Goal: Information Seeking & Learning: Learn about a topic

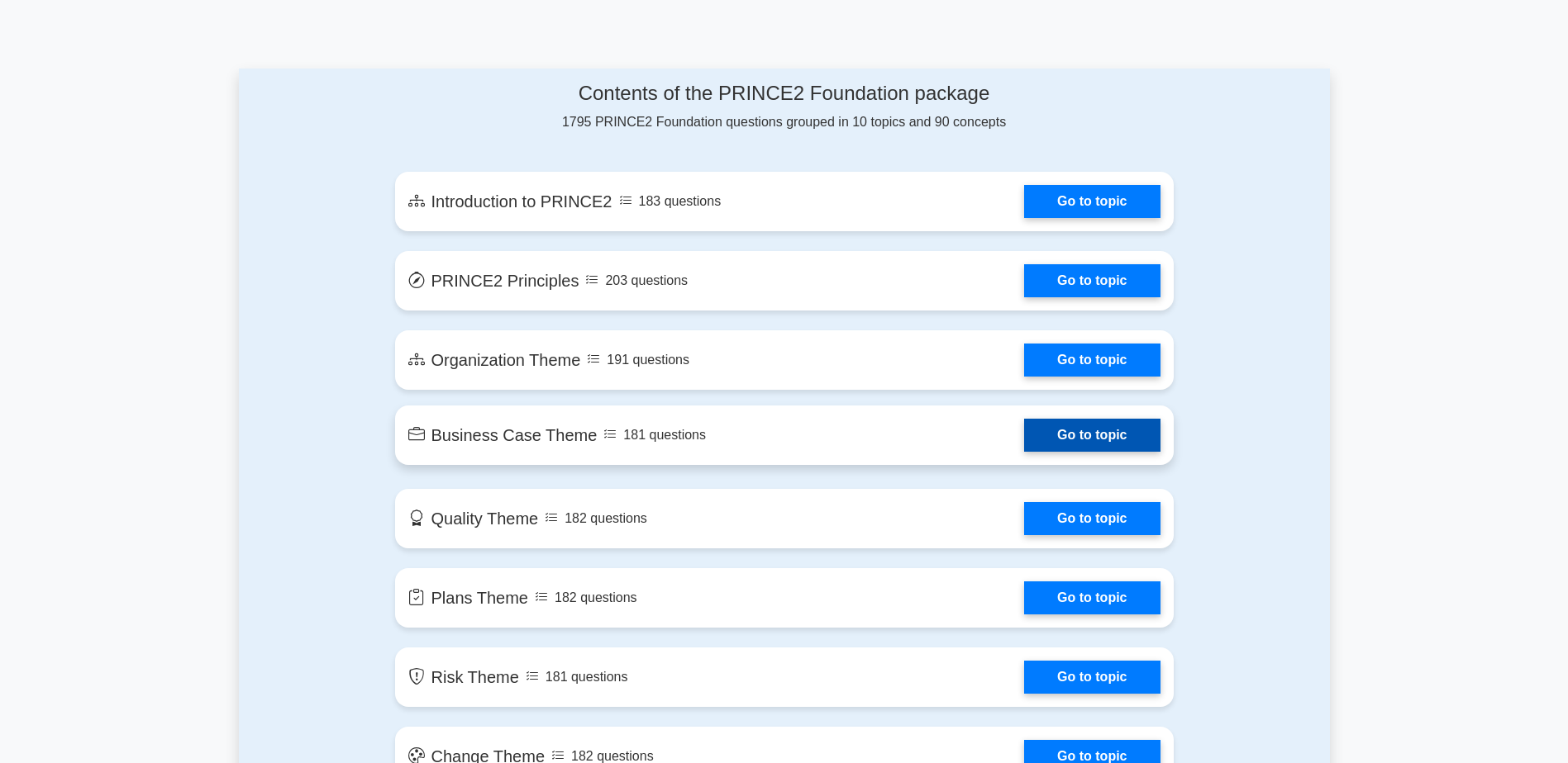
scroll to position [827, 0]
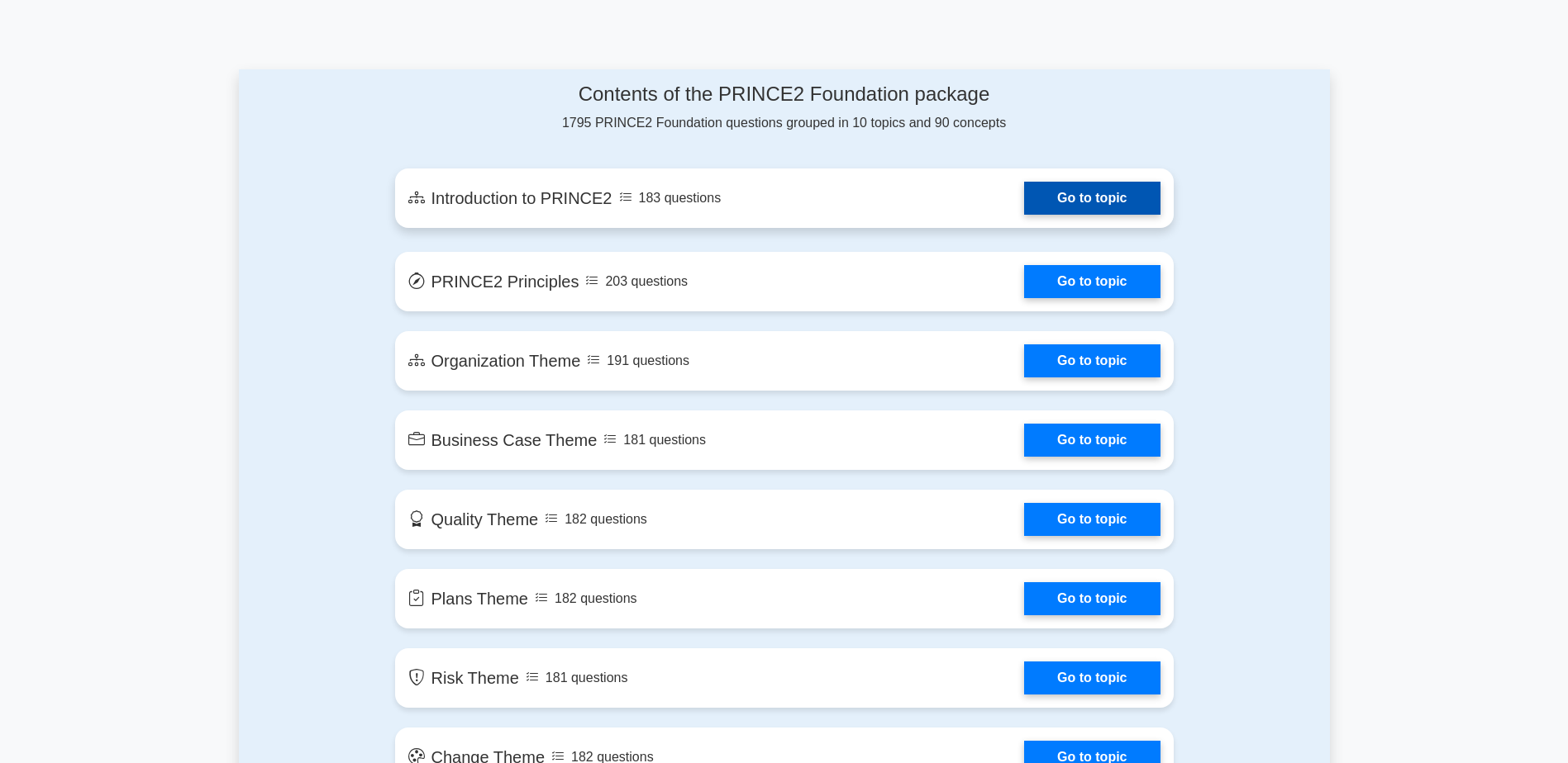
click at [1101, 198] on link "Go to topic" at bounding box center [1092, 197] width 136 height 33
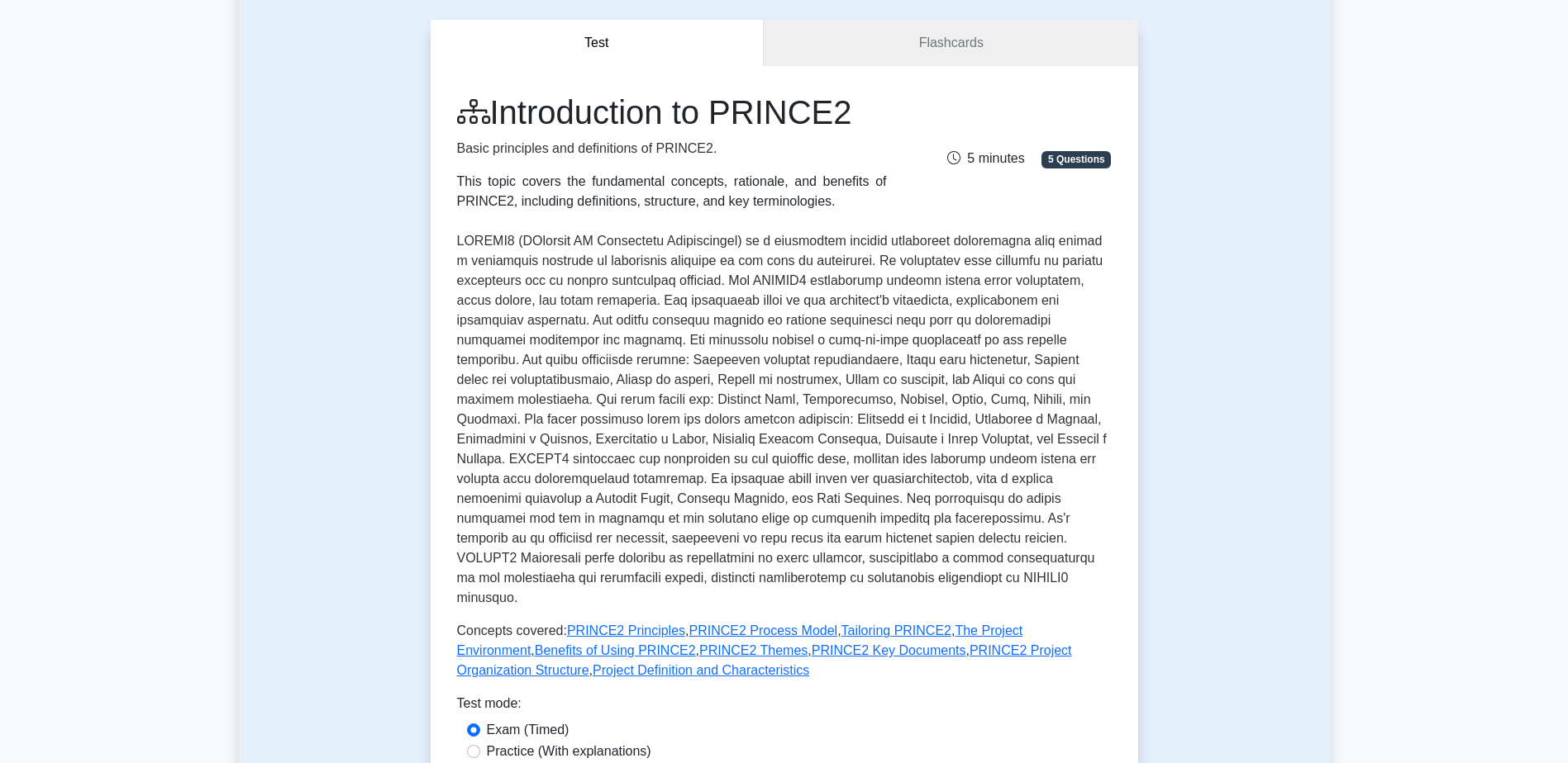
scroll to position [330, 0]
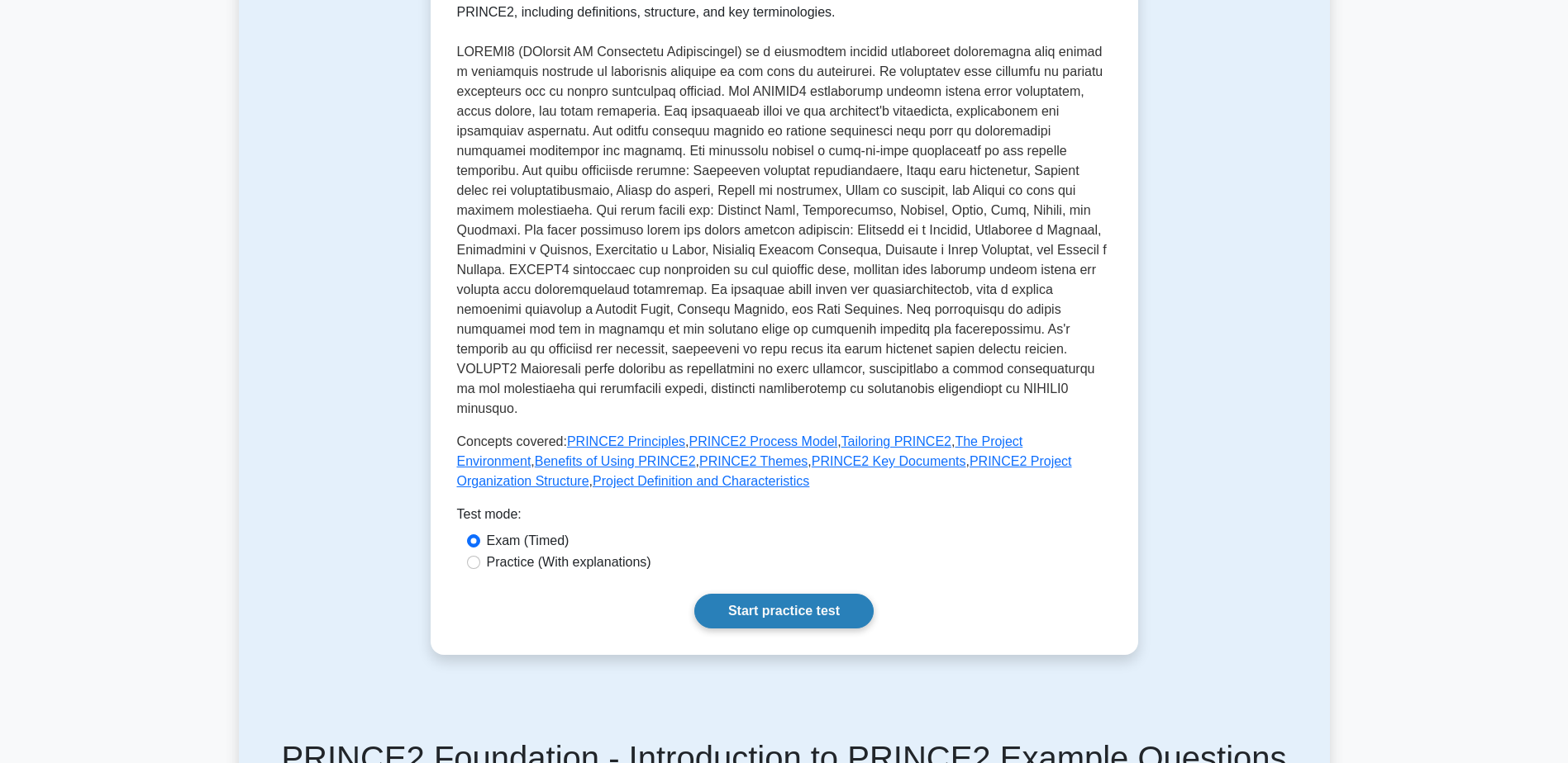
click at [776, 594] on link "Start practice test" at bounding box center [784, 611] width 180 height 35
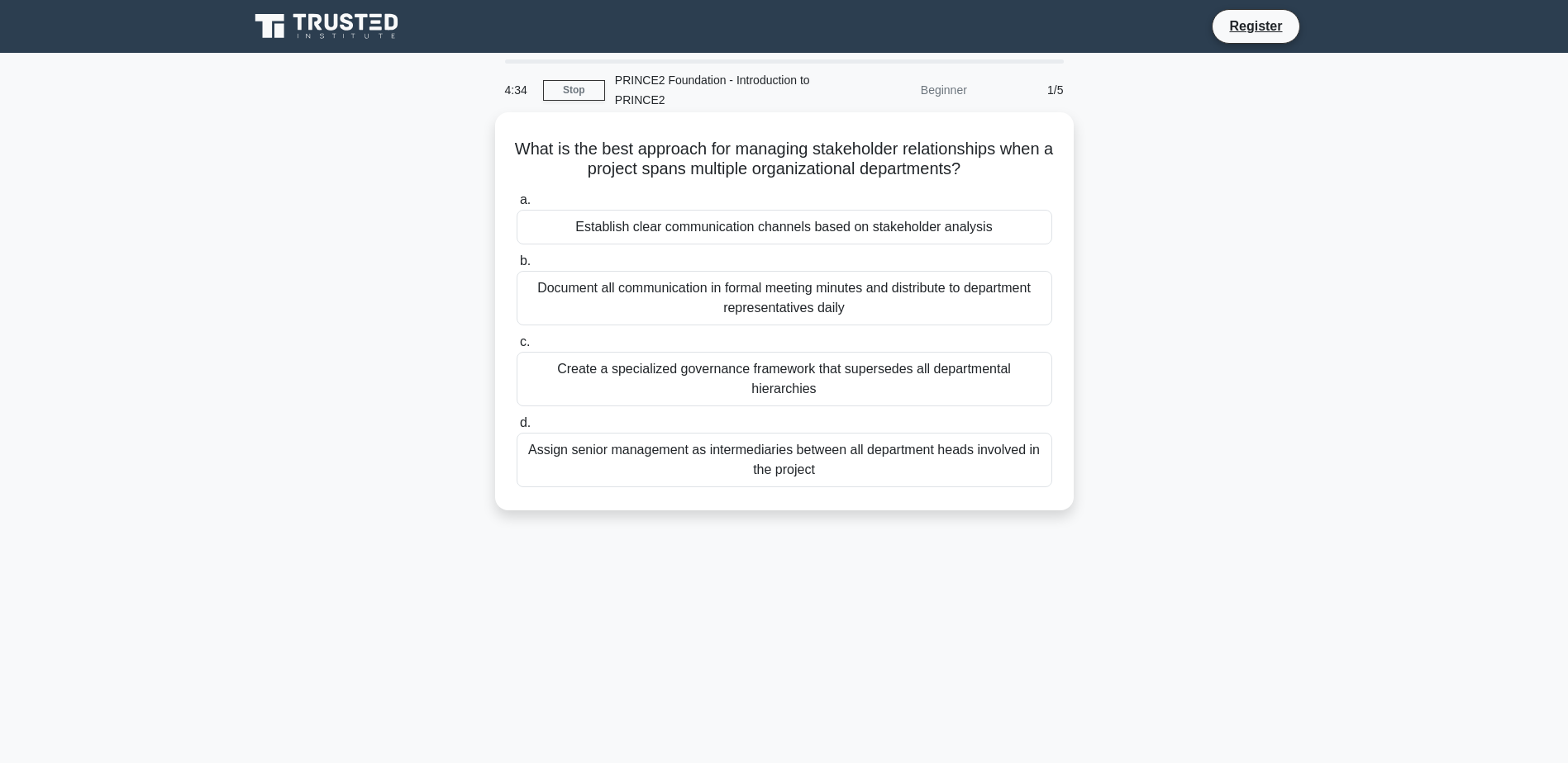
click at [803, 238] on div "Establish clear communication channels based on stakeholder analysis" at bounding box center [784, 227] width 536 height 35
click at [516, 205] on input "a. Establish clear communication channels based on stakeholder analysis" at bounding box center [516, 200] width 0 height 11
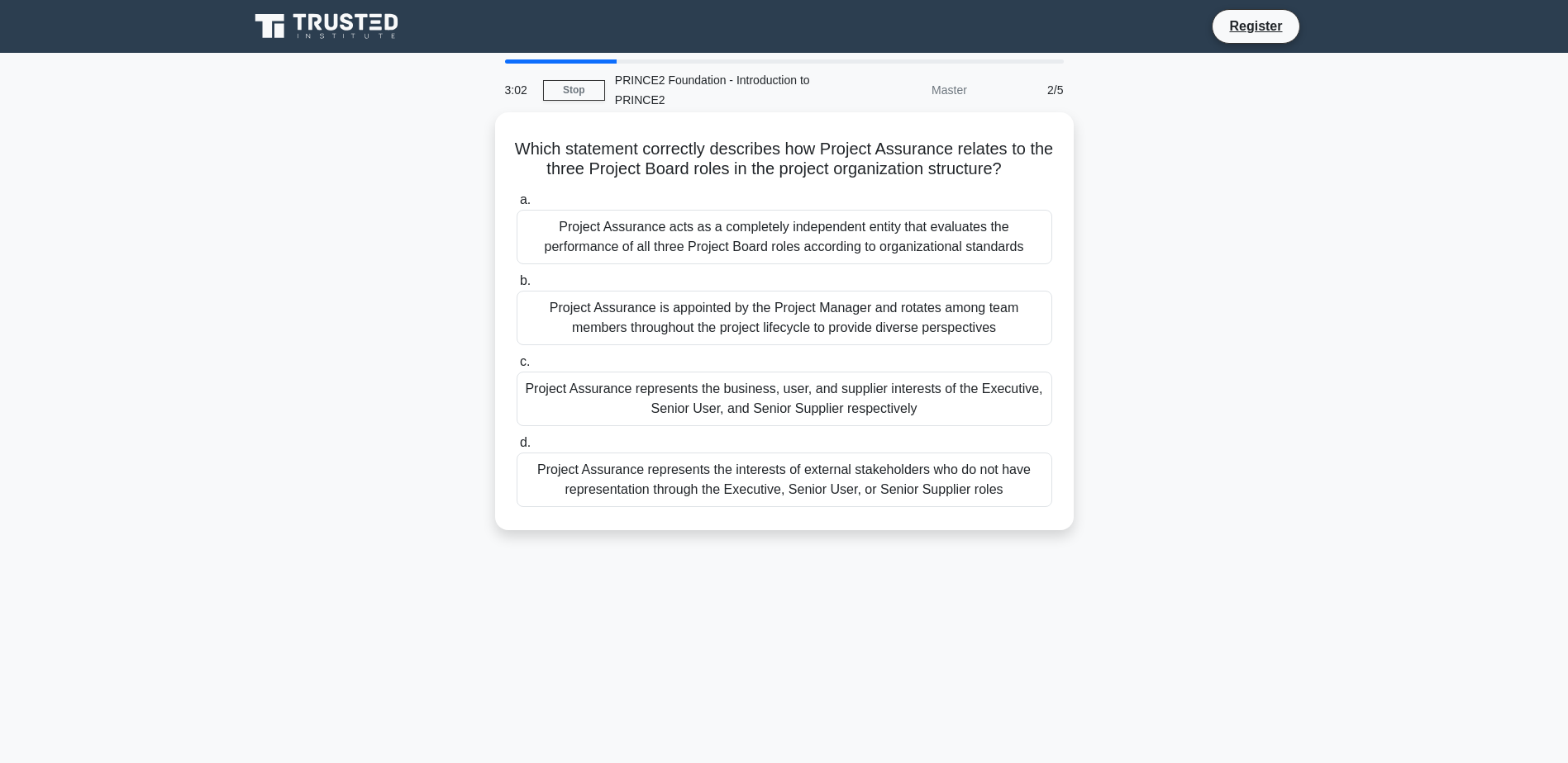
click at [751, 489] on div "Project Assurance represents the interests of external stakeholders who do not …" at bounding box center [784, 479] width 536 height 55
click at [516, 448] on input "d. Project Assurance represents the interests of external stakeholders who do n…" at bounding box center [516, 443] width 0 height 11
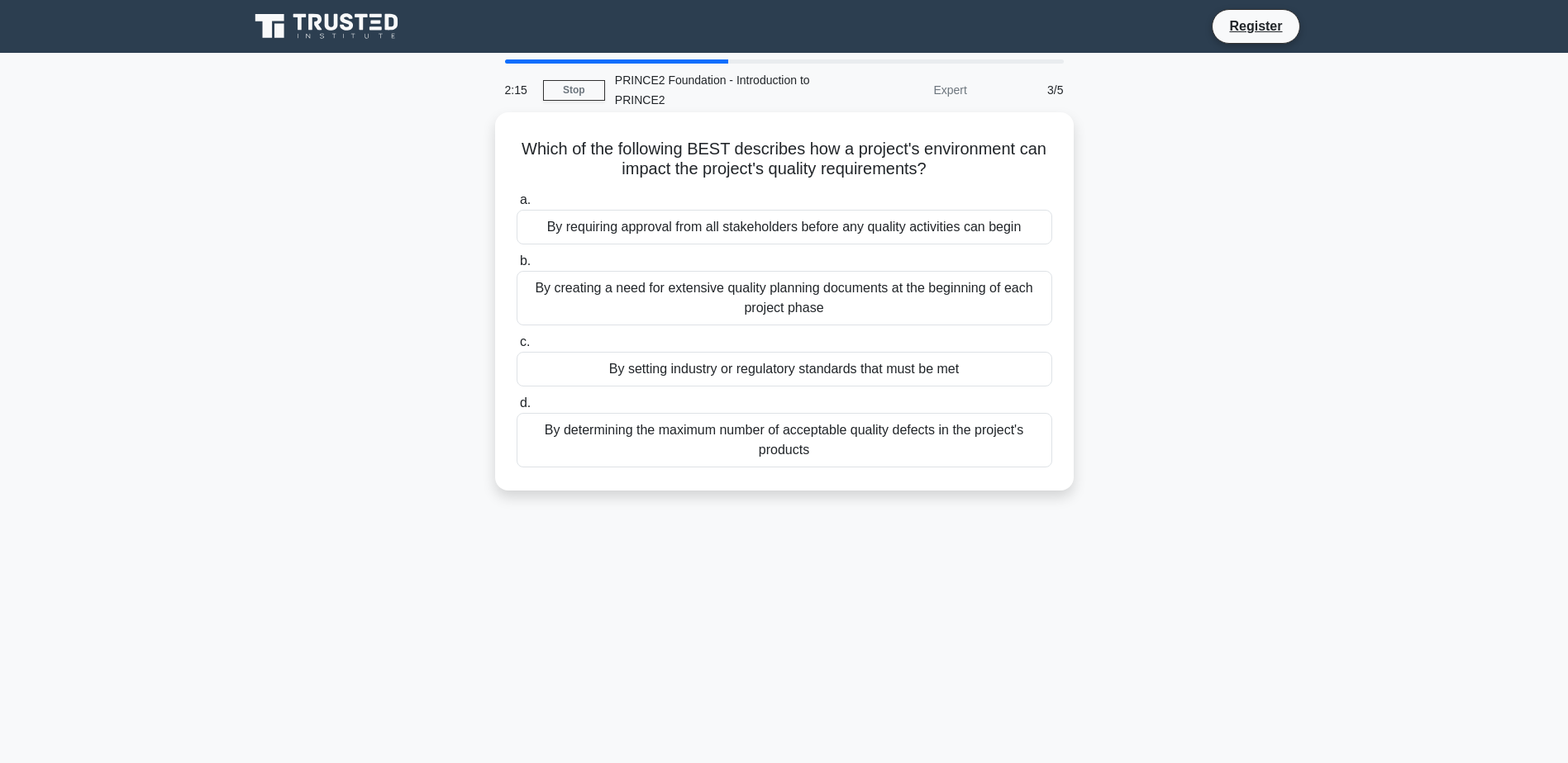
click at [871, 376] on div "By setting industry or regulatory standards that must be met" at bounding box center [784, 369] width 536 height 35
click at [516, 348] on input "c. By setting industry or regulatory standards that must be met" at bounding box center [516, 342] width 0 height 11
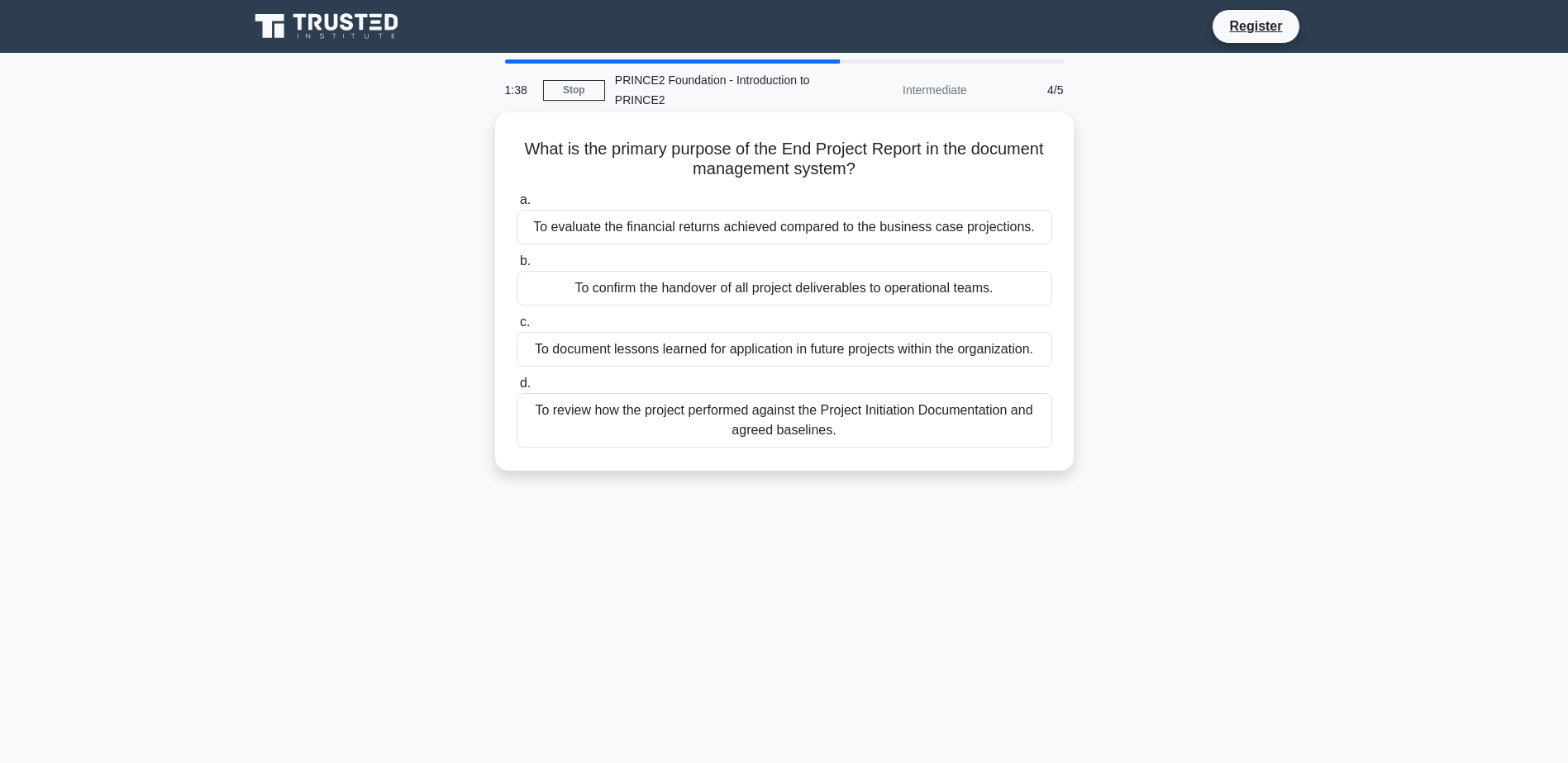
click at [763, 229] on div "To evaluate the financial returns achieved compared to the business case projec…" at bounding box center [784, 227] width 536 height 35
click at [516, 205] on input "a. To evaluate the financial returns achieved compared to the business case pro…" at bounding box center [516, 200] width 0 height 11
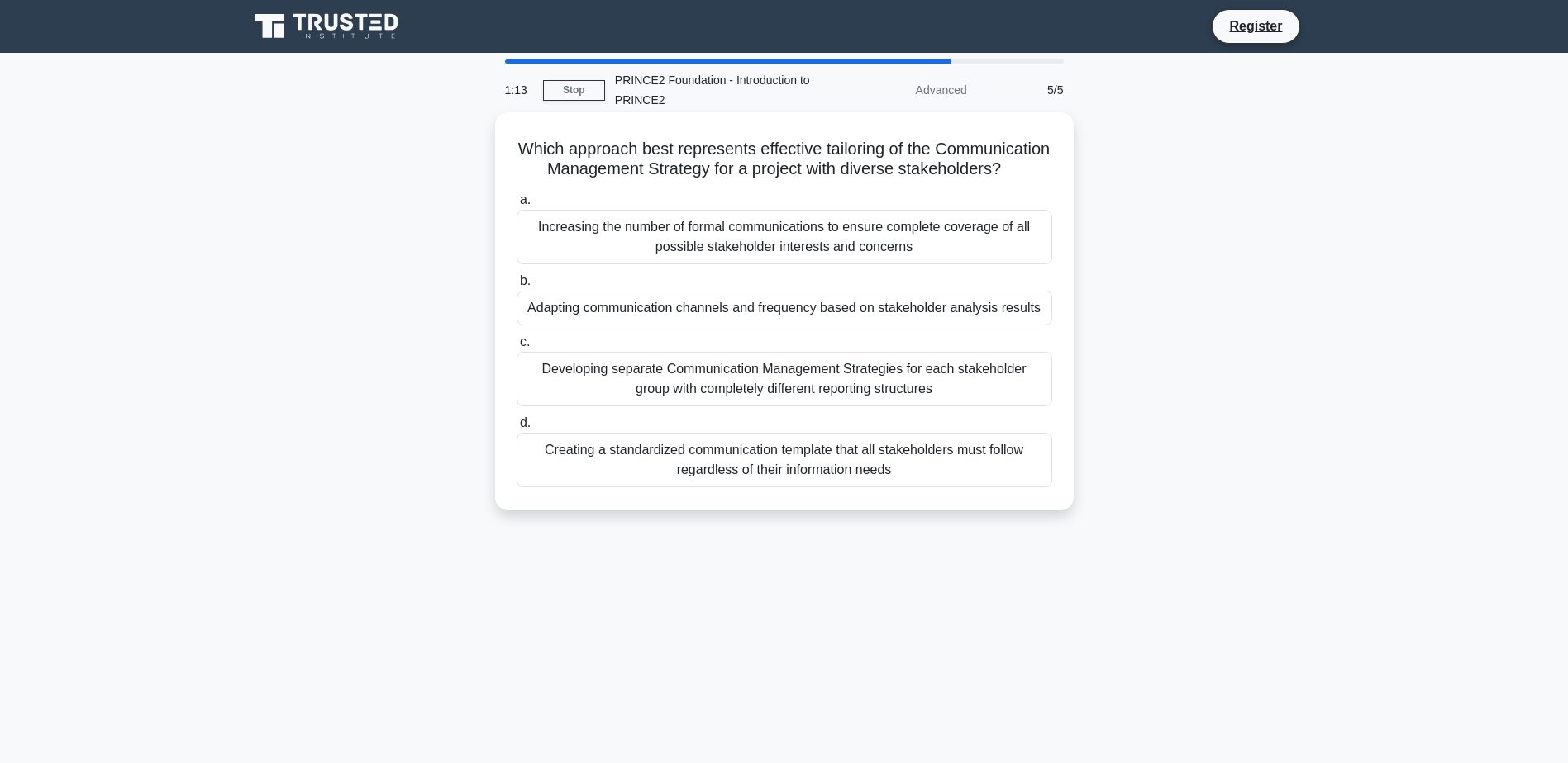
click at [871, 325] on div "Adapting communication channels and frequency based on stakeholder analysis res…" at bounding box center [784, 308] width 536 height 35
click at [516, 287] on input "b. Adapting communication channels and frequency based on stakeholder analysis …" at bounding box center [516, 281] width 0 height 11
